Goal: Information Seeking & Learning: Learn about a topic

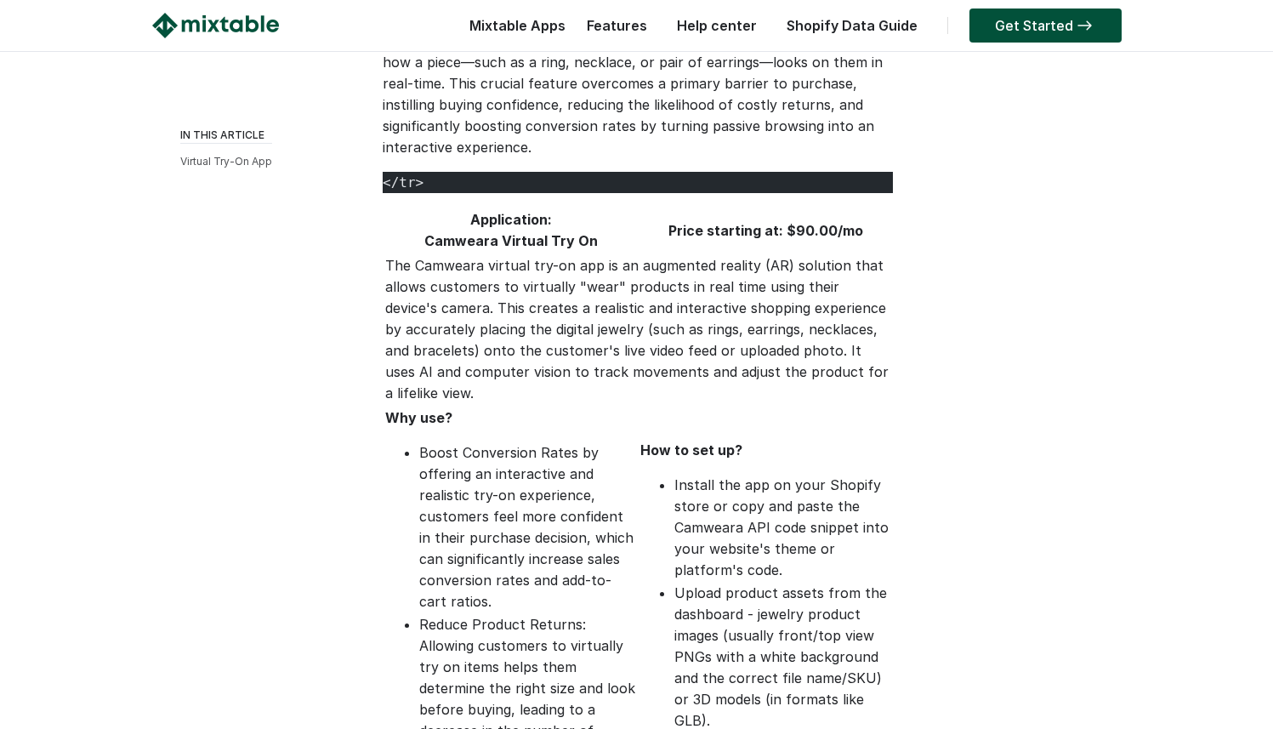
scroll to position [626, 0]
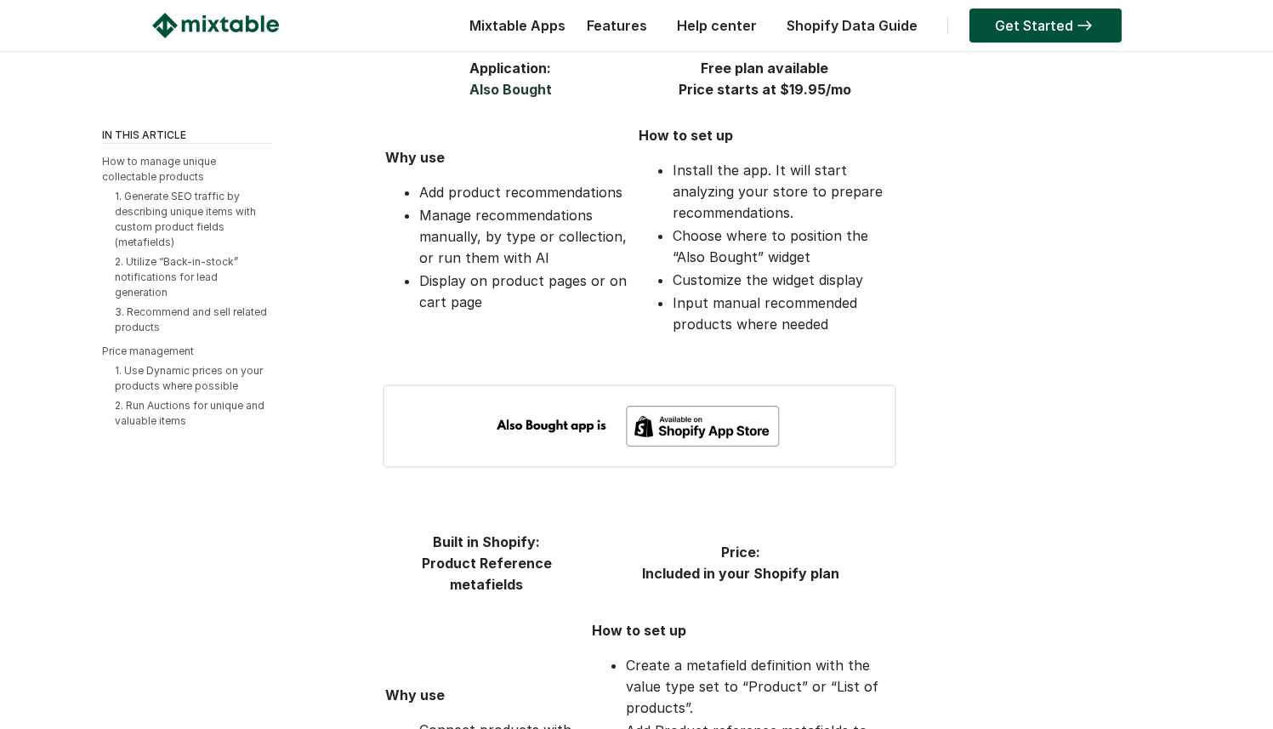
scroll to position [3532, 0]
